Goal: Transaction & Acquisition: Obtain resource

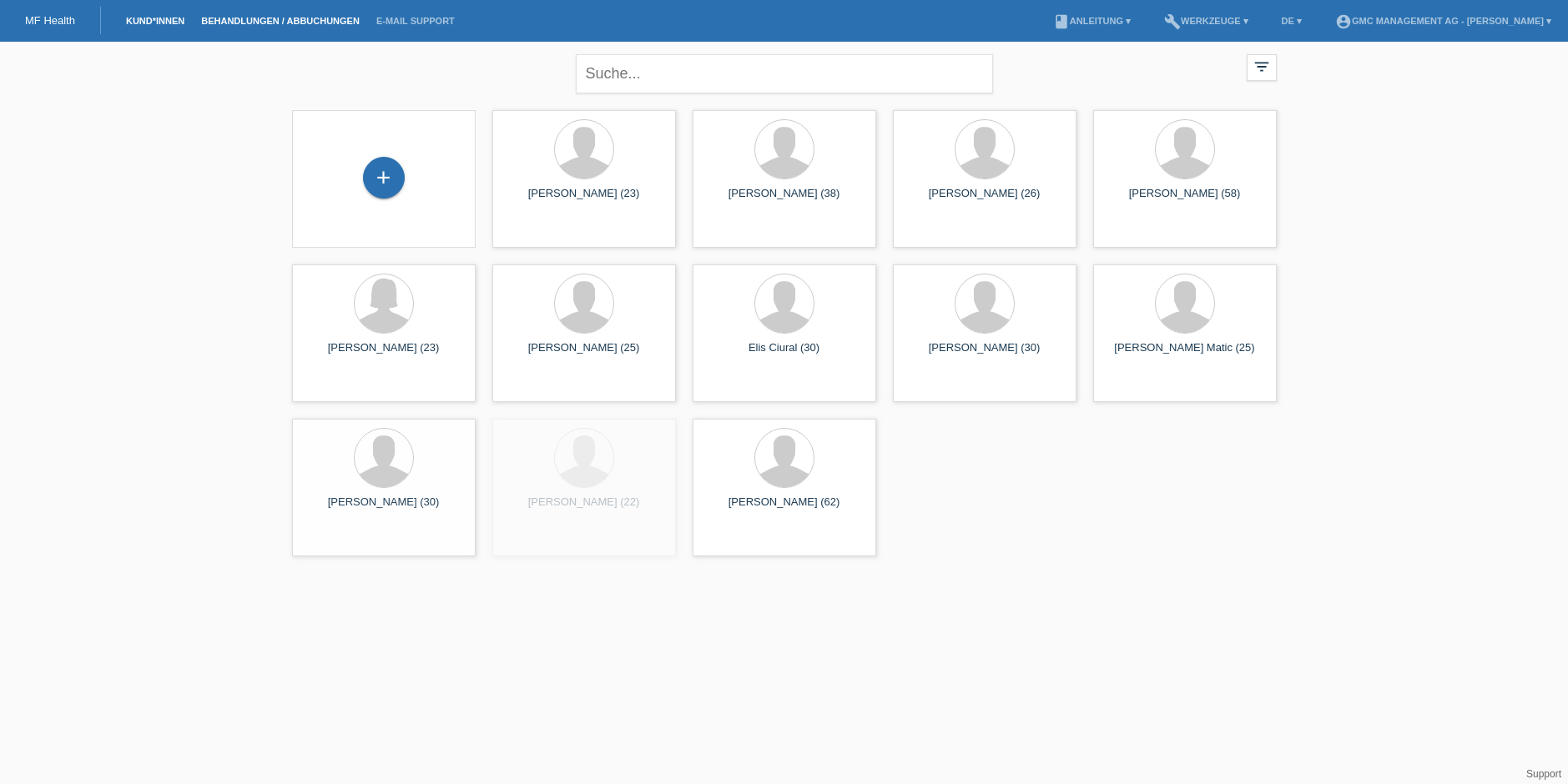
click at [268, 24] on link "Behandlungen / Abbuchungen" at bounding box center [281, 20] width 175 height 10
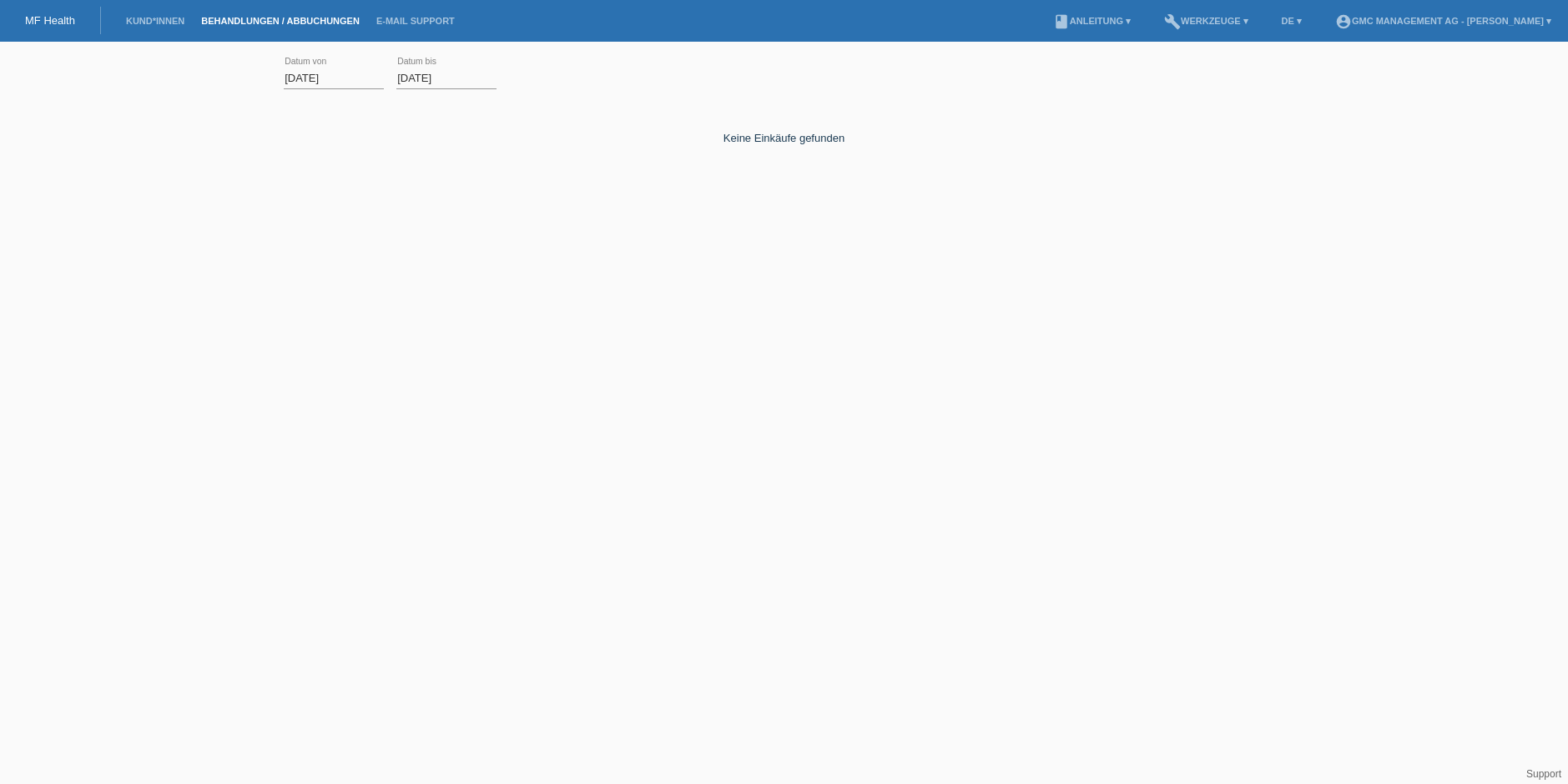
click at [326, 75] on input "[DATE]" at bounding box center [333, 77] width 100 height 21
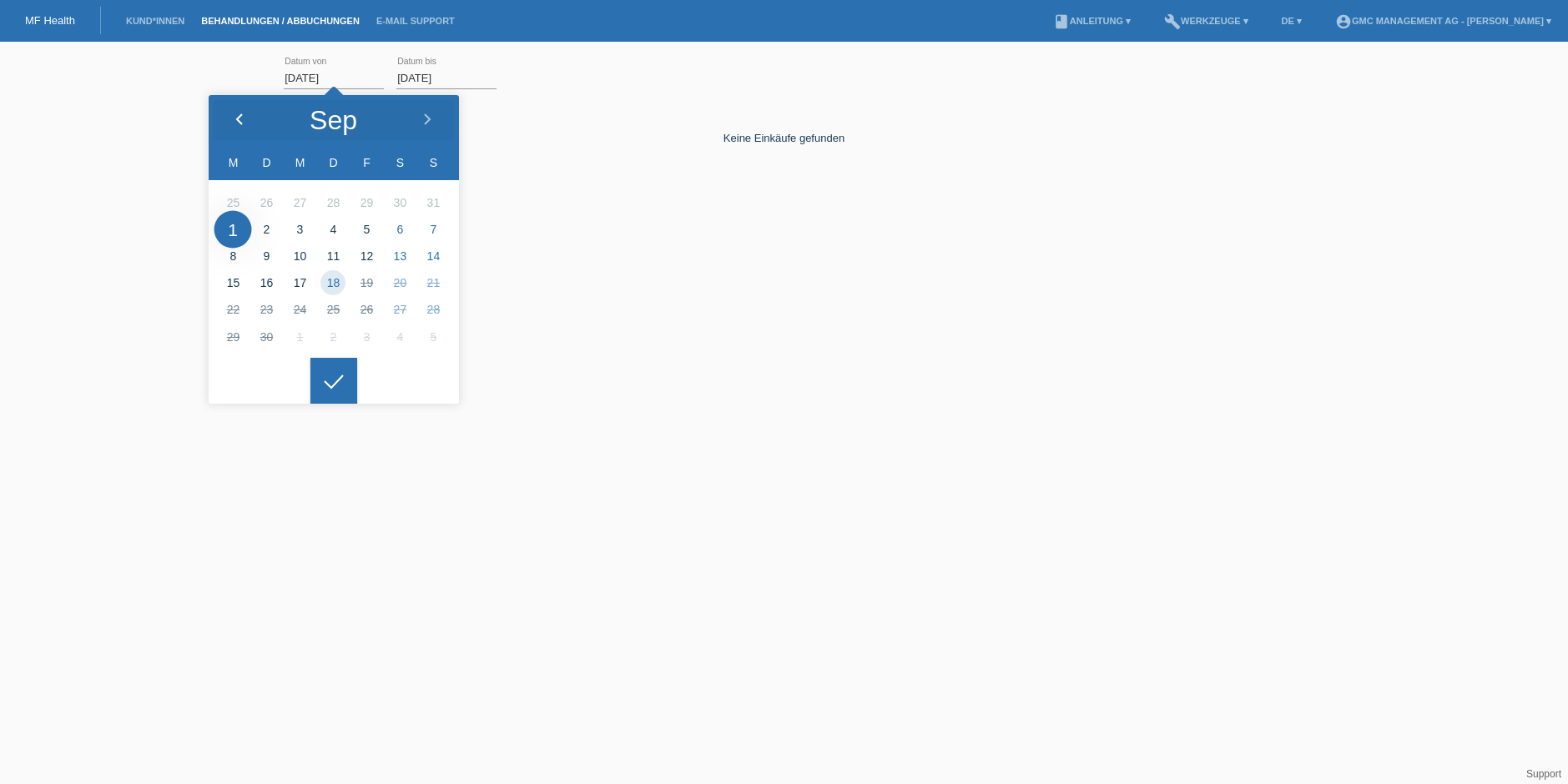
click at [236, 124] on icon at bounding box center [240, 120] width 14 height 14
type input "[DATE]"
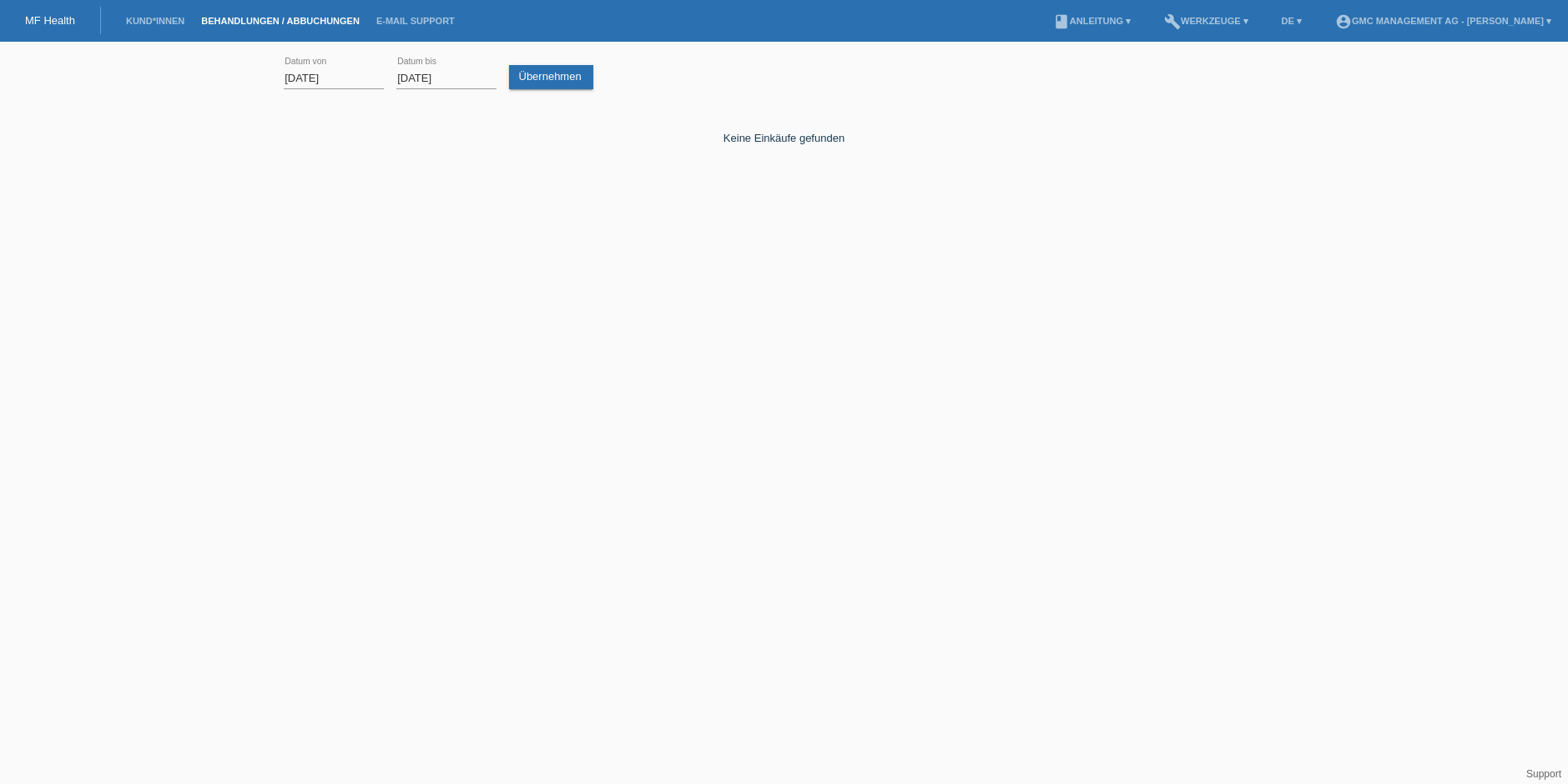
click at [334, 376] on icon at bounding box center [333, 369] width 26 height 15
click at [548, 94] on div "[DATE] error Datum von [DATE] error Datum bis Übernehmen" at bounding box center [784, 78] width 1001 height 56
click at [555, 87] on link "Übernehmen" at bounding box center [551, 76] width 85 height 25
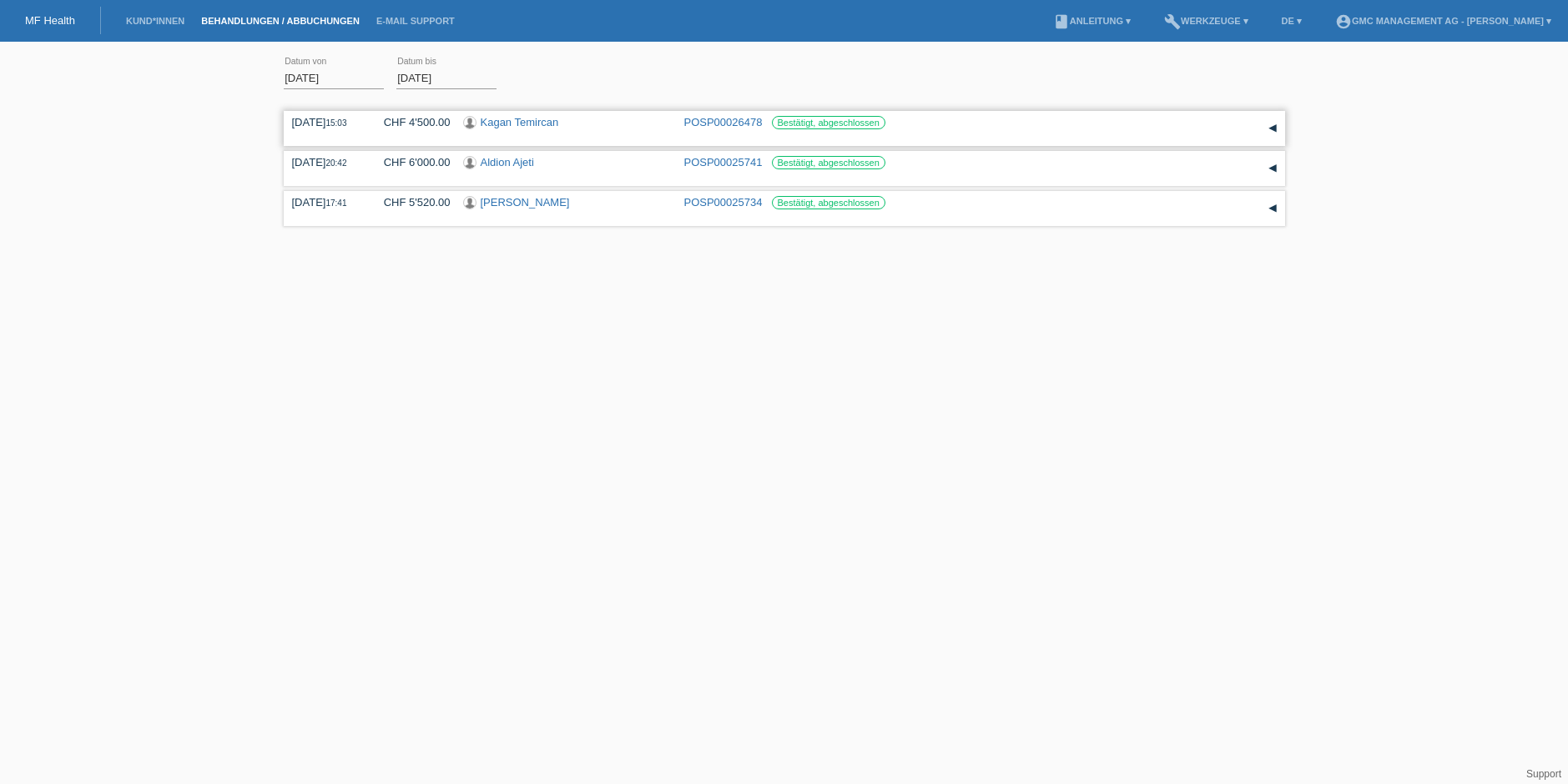
click at [1017, 139] on div "22.08.2025 15:03 CHF 4'500.00 Kagan Temircan POSP00026478 Bestätigt, abgeschlos…" at bounding box center [784, 127] width 985 height 25
click at [1275, 127] on div "▾" at bounding box center [1272, 127] width 25 height 25
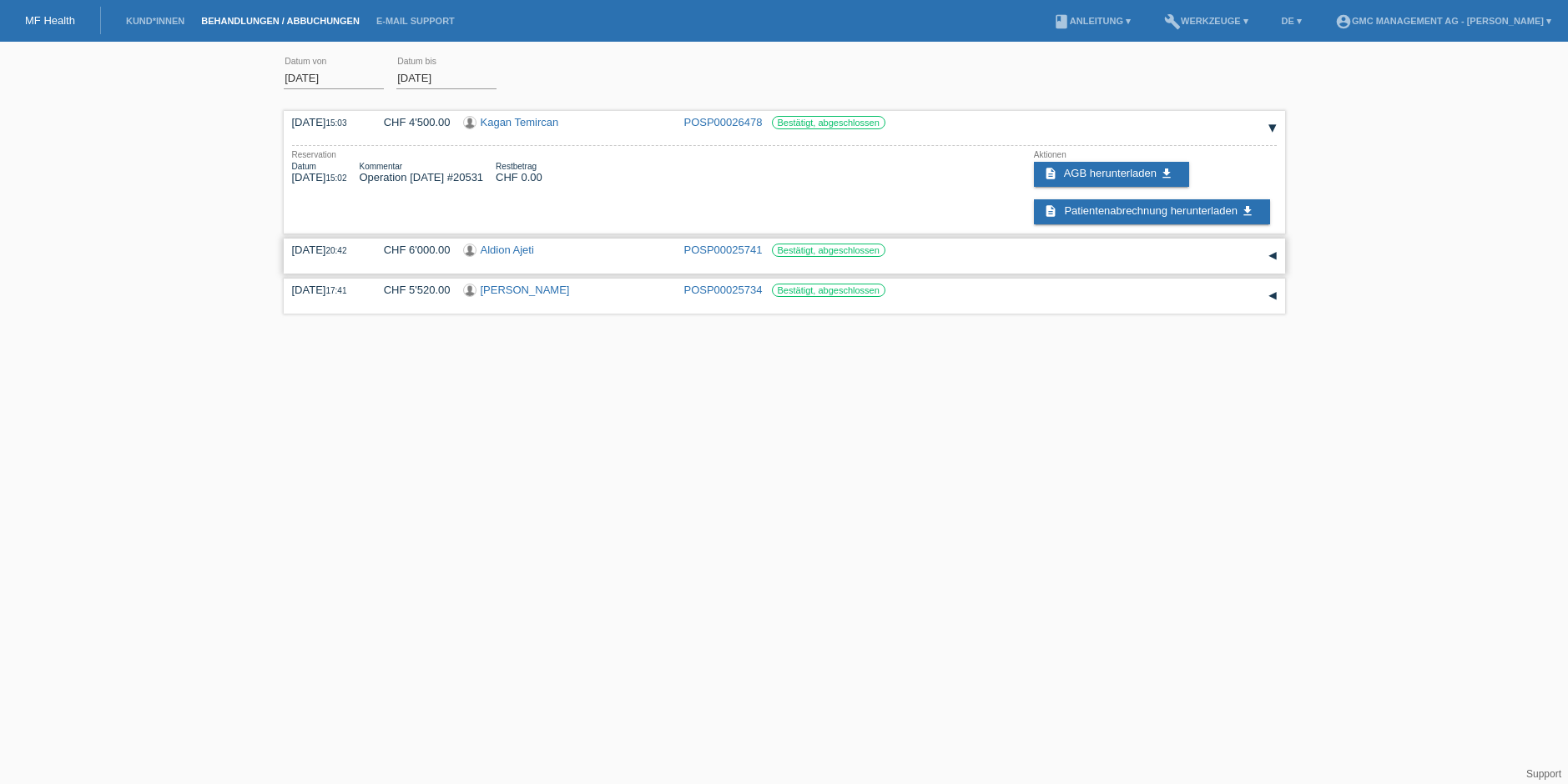
click at [602, 249] on div "Aldion Ajeti" at bounding box center [567, 250] width 209 height 15
click at [1268, 252] on div "▾" at bounding box center [1272, 255] width 25 height 25
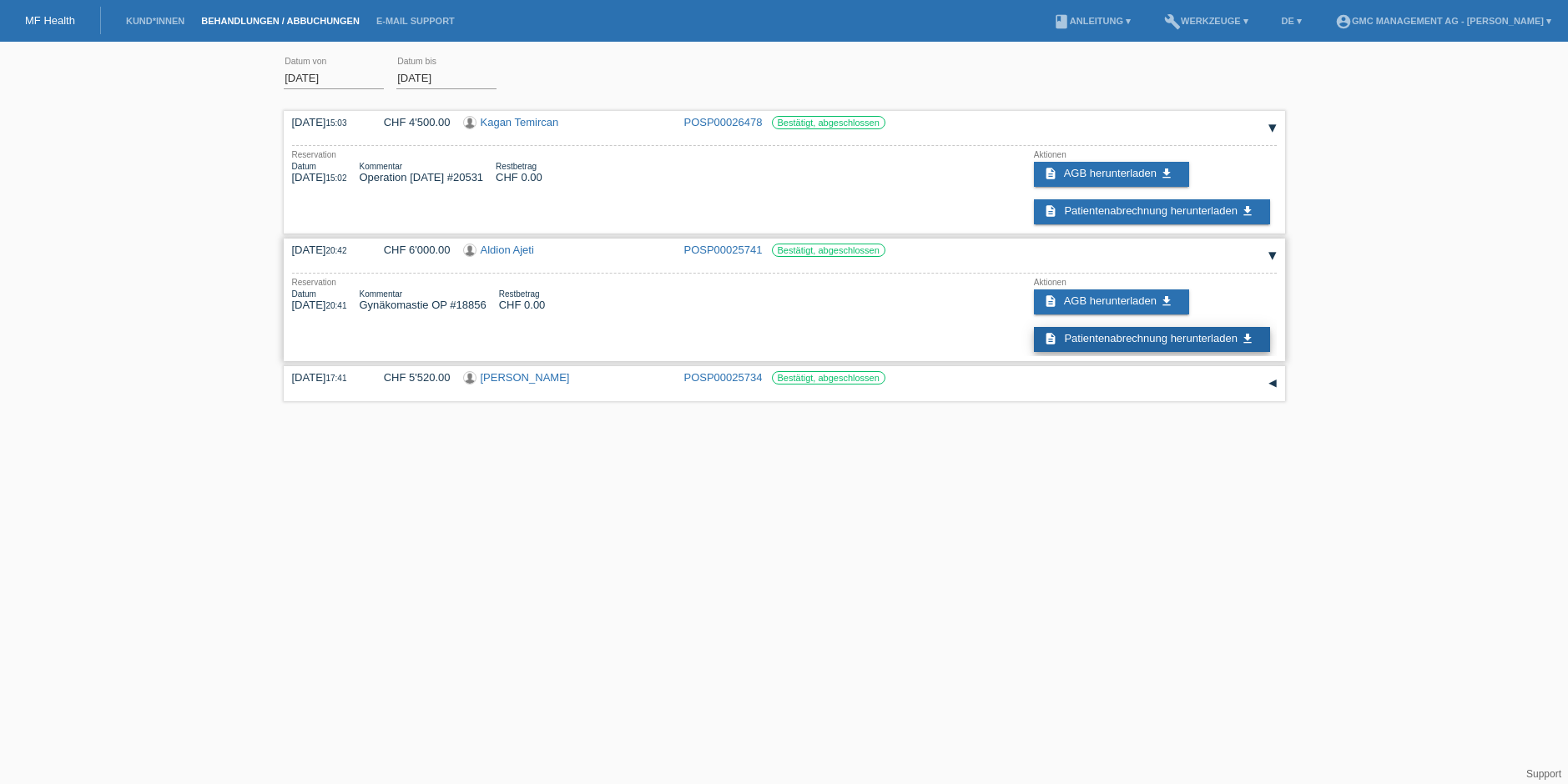
click at [1132, 336] on span "Patientenabrechnung herunterladen" at bounding box center [1151, 339] width 173 height 13
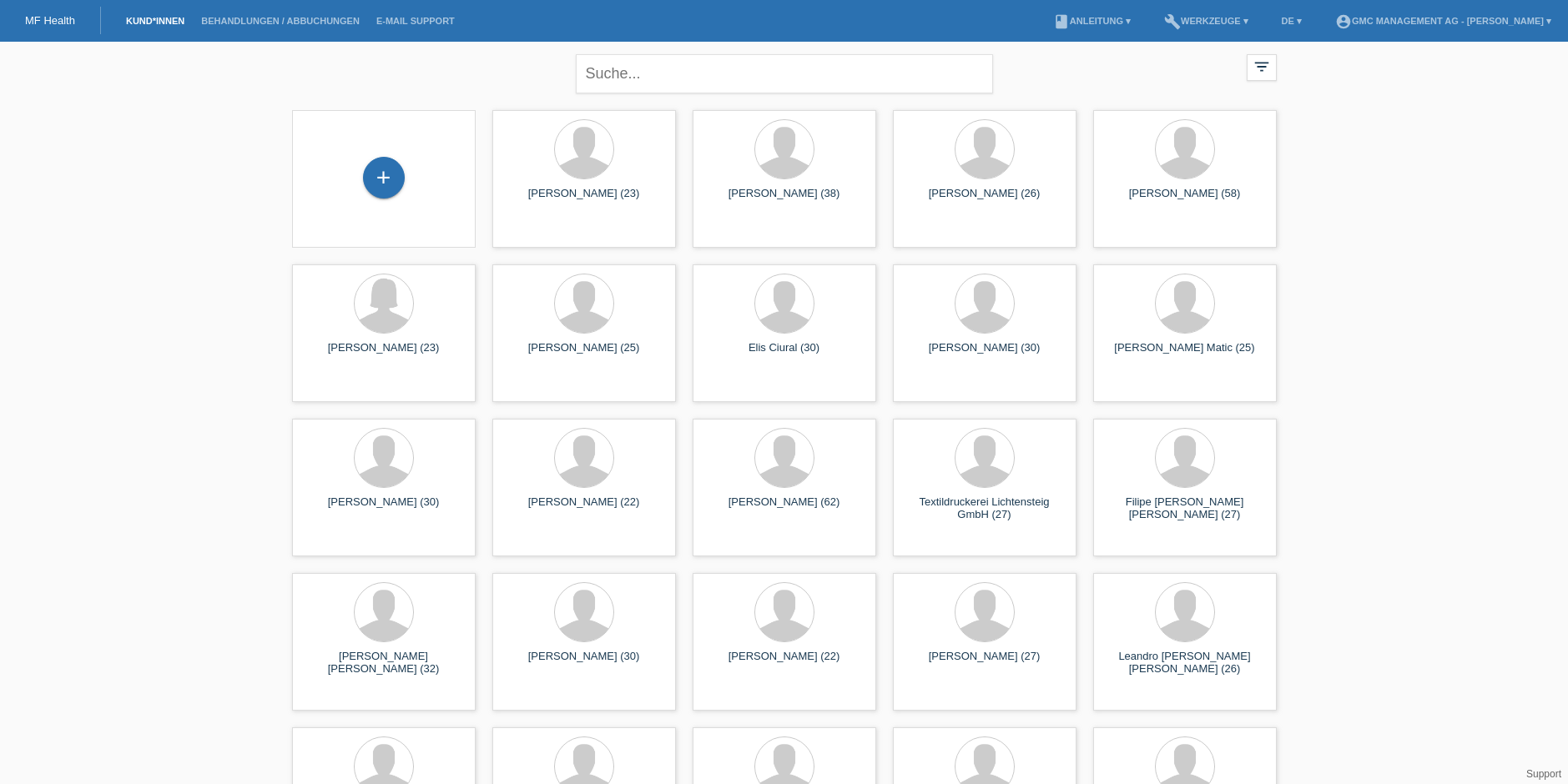
click at [251, 5] on li "Behandlungen / Abbuchungen" at bounding box center [281, 21] width 175 height 43
click at [250, 13] on li "Behandlungen / Abbuchungen" at bounding box center [281, 21] width 175 height 43
click at [252, 21] on link "Behandlungen / Abbuchungen" at bounding box center [281, 20] width 175 height 10
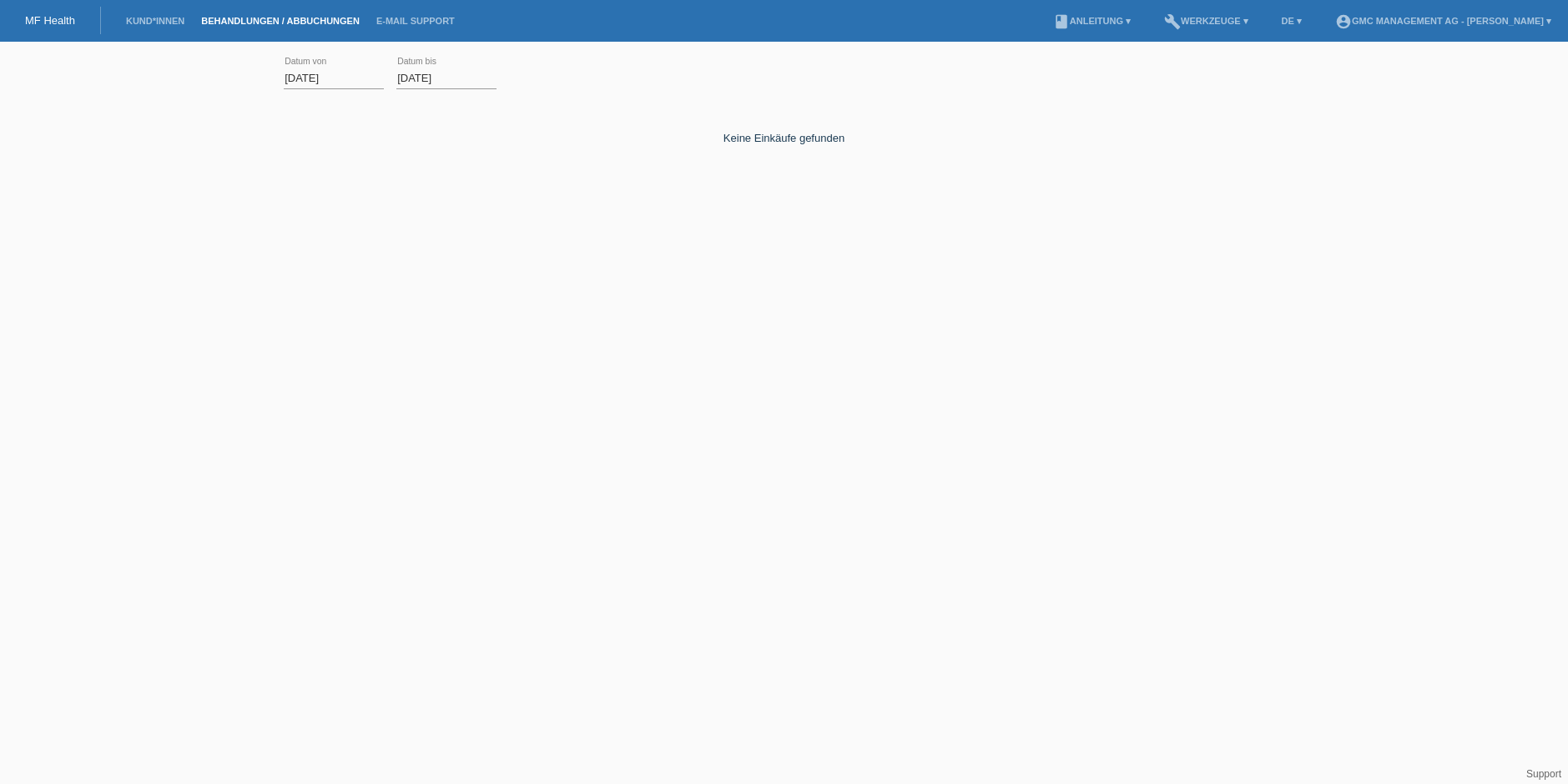
click at [304, 66] on div "01.09.2025 error Datum von" at bounding box center [333, 78] width 100 height 56
click at [305, 75] on input "[DATE]" at bounding box center [333, 77] width 100 height 21
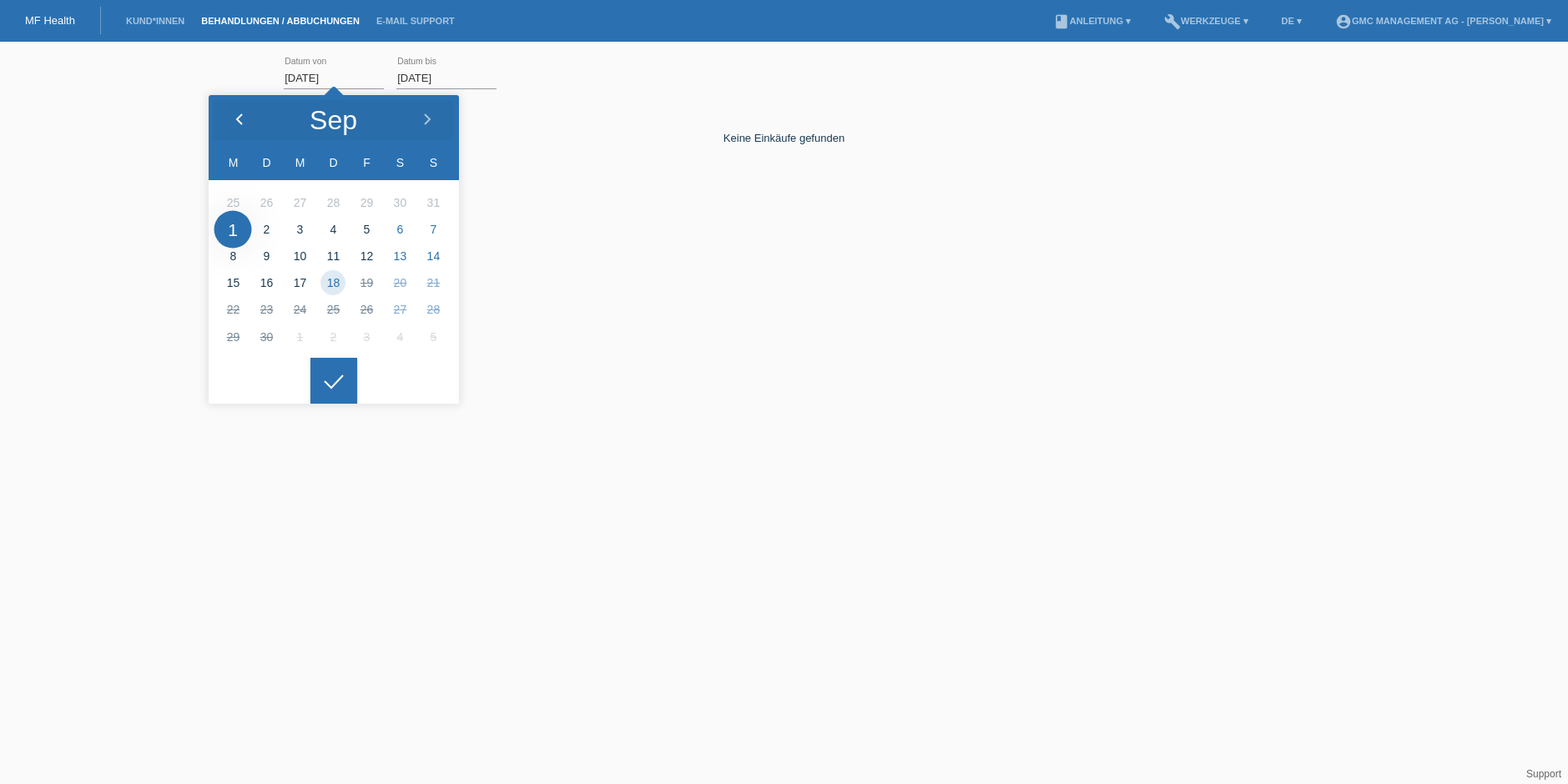
click at [238, 118] on polyline at bounding box center [239, 118] width 5 height 10
type input "[DATE]"
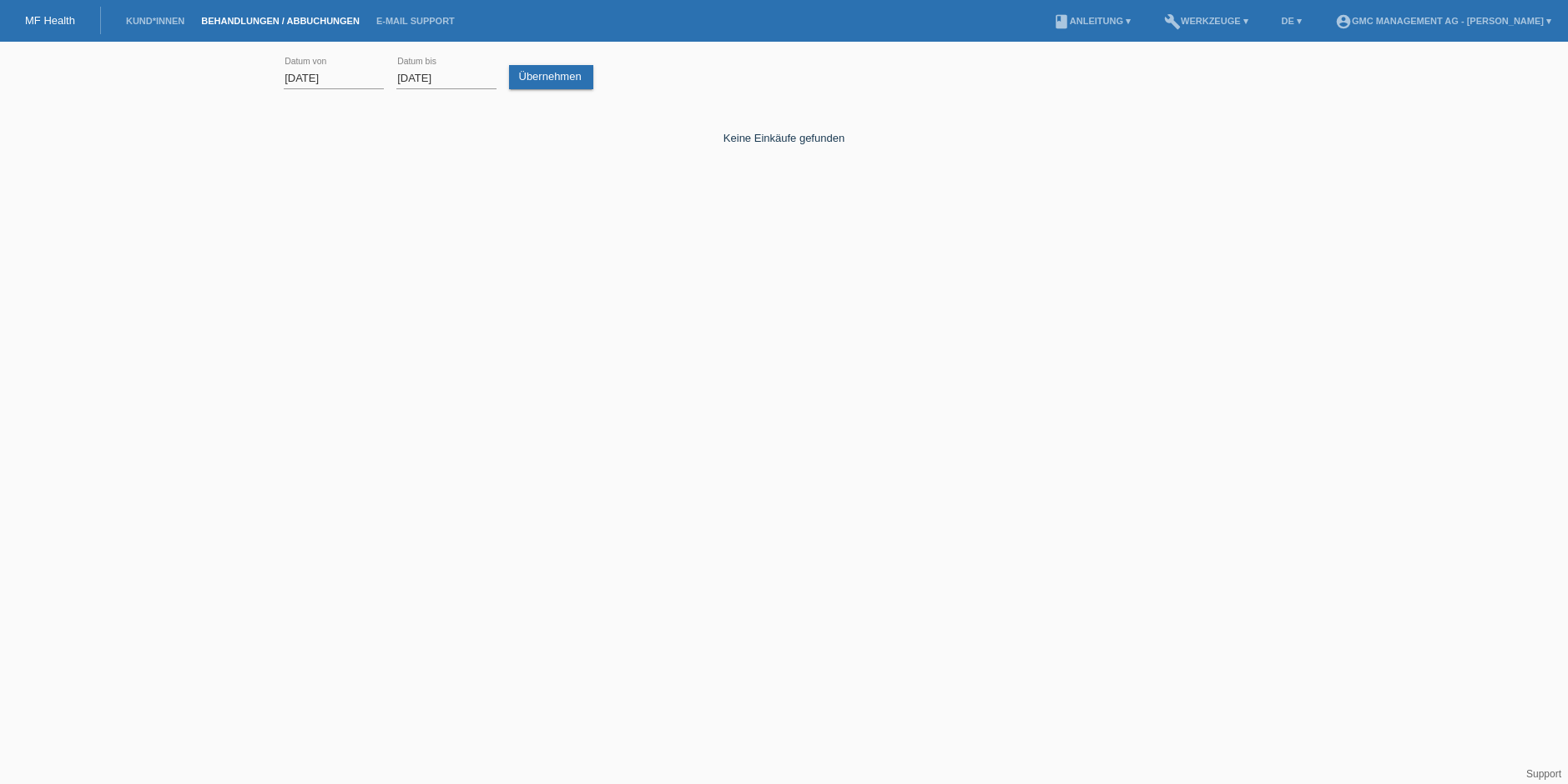
click at [340, 376] on icon at bounding box center [333, 369] width 26 height 15
click at [556, 87] on link "Übernehmen" at bounding box center [551, 76] width 85 height 25
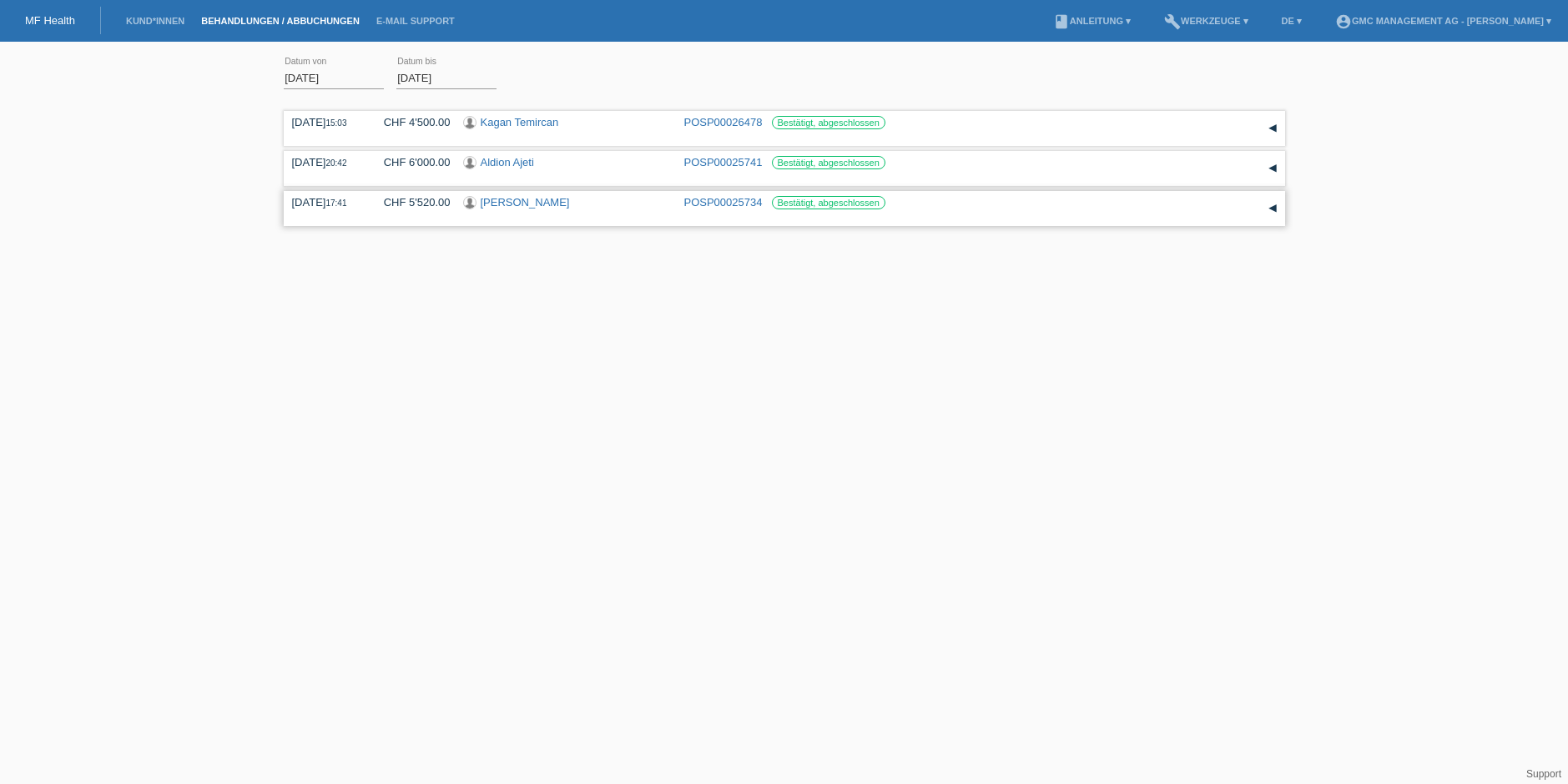
click at [559, 206] on div "Pietro Filiti" at bounding box center [567, 203] width 209 height 15
click at [457, 206] on div "05.08.2025 17:41 CHF 5'520.00 Pietro Filiti POSP00025734 Bestätigt, abgeschloss…" at bounding box center [784, 208] width 985 height 25
click at [882, 201] on label "Bestätigt, abgeschlossen" at bounding box center [828, 202] width 114 height 14
click at [1276, 209] on div "▾" at bounding box center [1272, 208] width 25 height 25
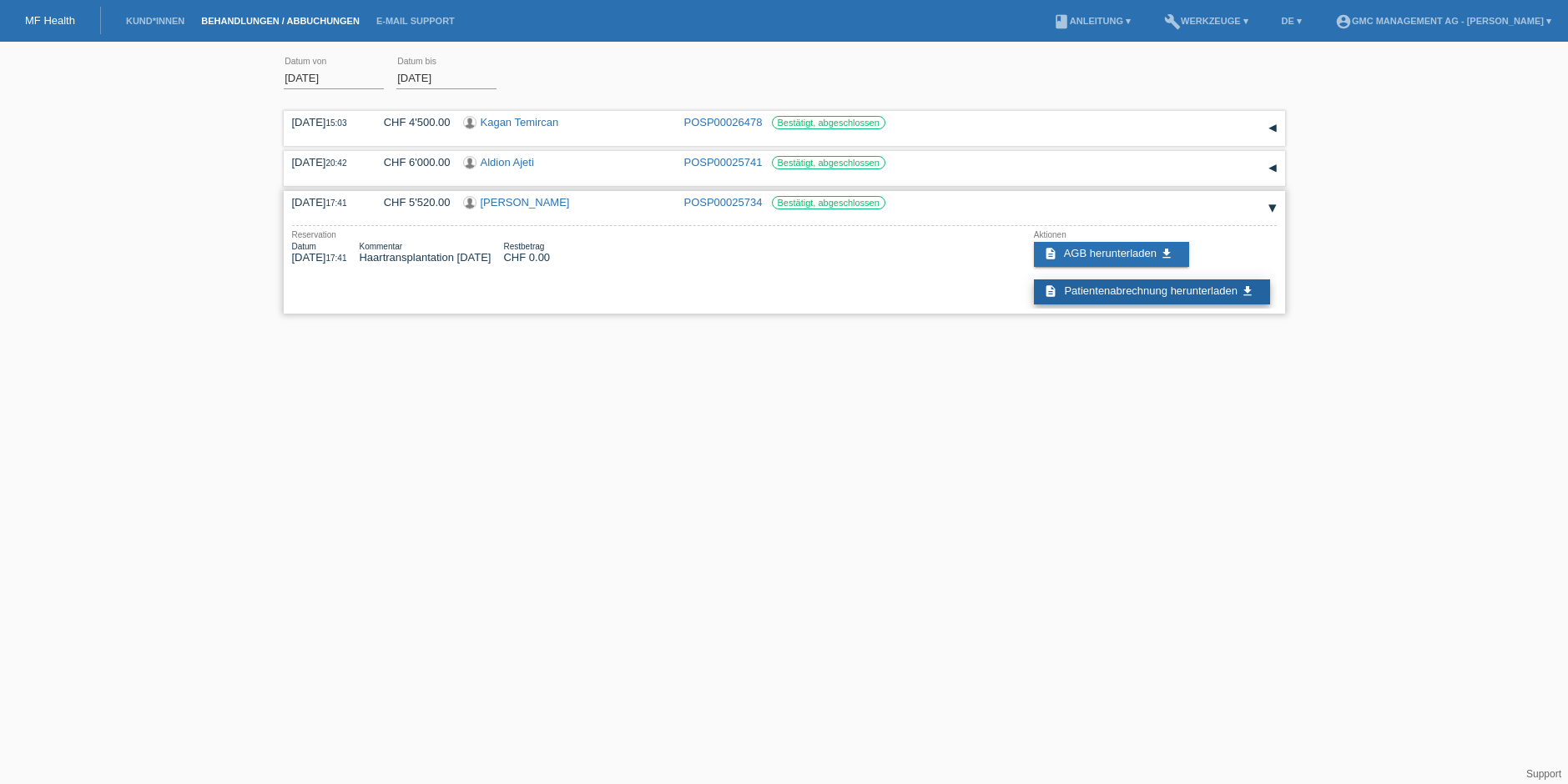
click at [1160, 295] on span "Patientenabrechnung herunterladen" at bounding box center [1151, 290] width 173 height 13
click at [533, 173] on div "05.08.2025 20:42 CHF 6'000.00 Aldion Ajeti POSP00025741 Bestätigt, abgeschlossen" at bounding box center [784, 168] width 985 height 25
click at [1272, 169] on div "▾" at bounding box center [1272, 168] width 25 height 25
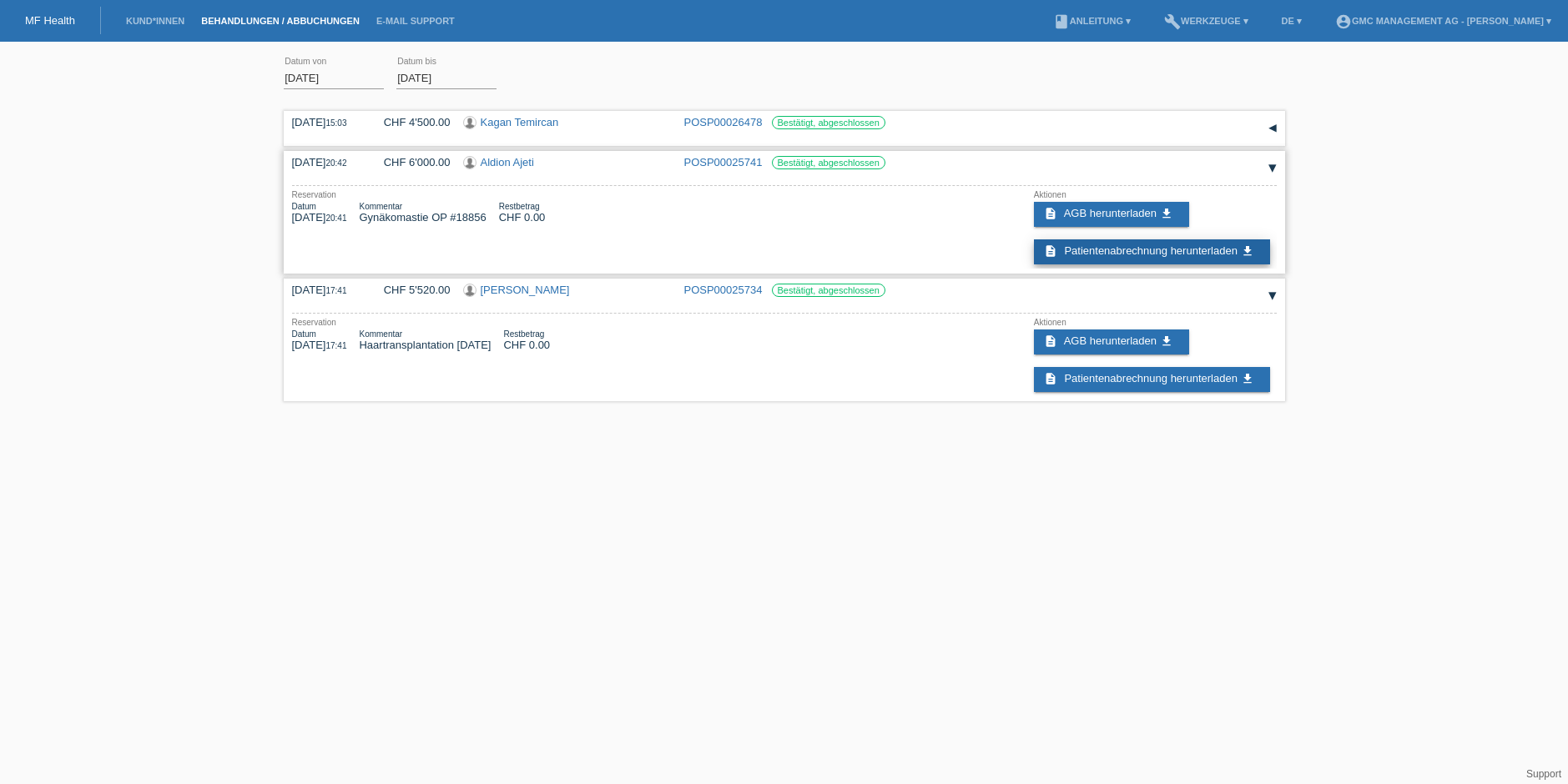
click at [1122, 249] on span "Patientenabrechnung herunterladen" at bounding box center [1151, 250] width 173 height 13
click at [565, 117] on div "Kagan Temircan" at bounding box center [567, 123] width 209 height 15
click at [630, 134] on div "22.08.2025 15:03 CHF 4'500.00 Kagan Temircan POSP00026478 Bestätigt, abgeschlos…" at bounding box center [784, 127] width 985 height 25
click at [1275, 130] on div "▾" at bounding box center [1272, 127] width 25 height 25
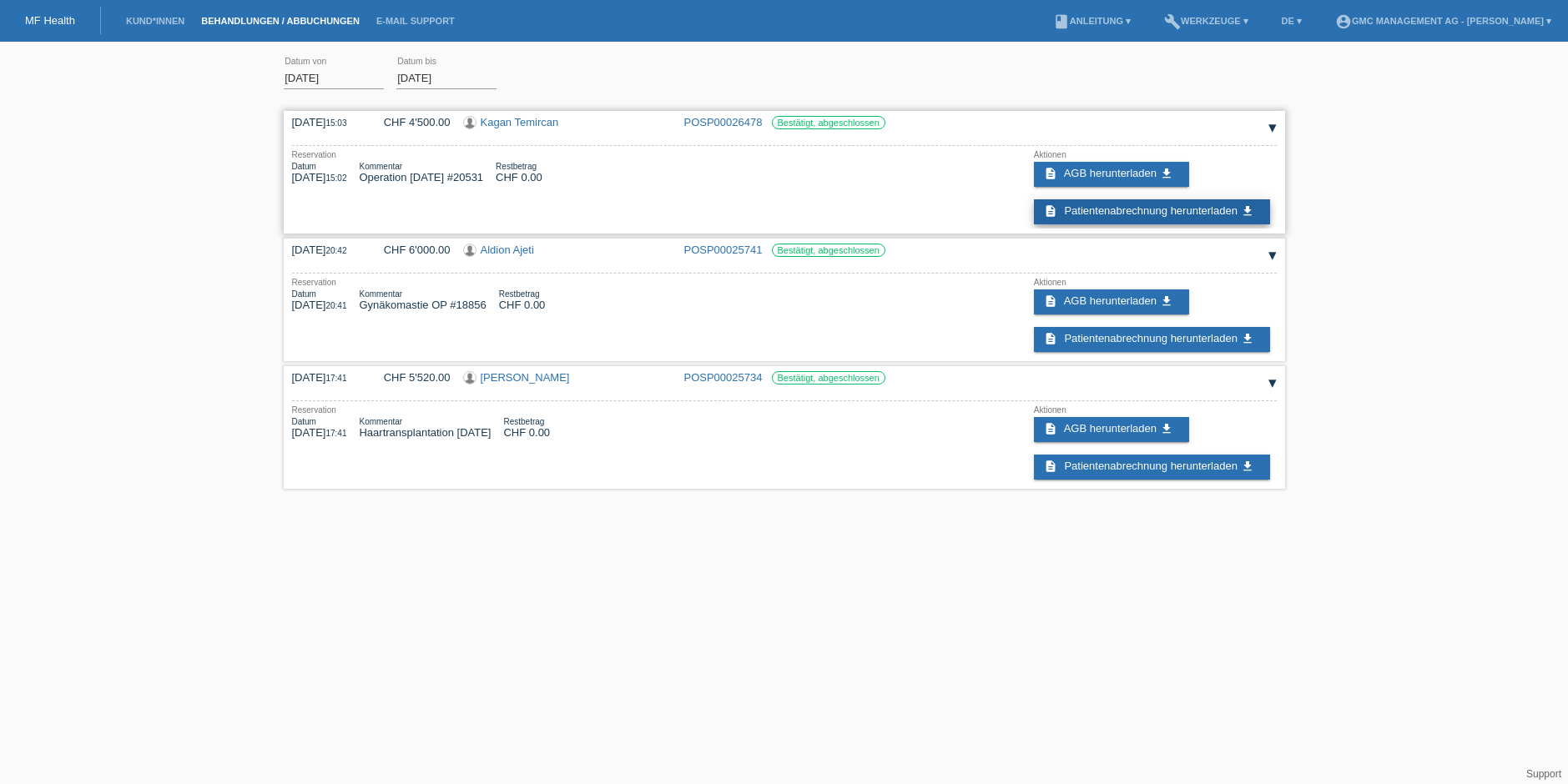
click at [1138, 203] on link "description Patientenabrechnung herunterladen get_app" at bounding box center [1152, 211] width 236 height 25
click at [1101, 469] on span "Patientenabrechnung herunterladen" at bounding box center [1151, 466] width 173 height 13
